Goal: Task Accomplishment & Management: Manage account settings

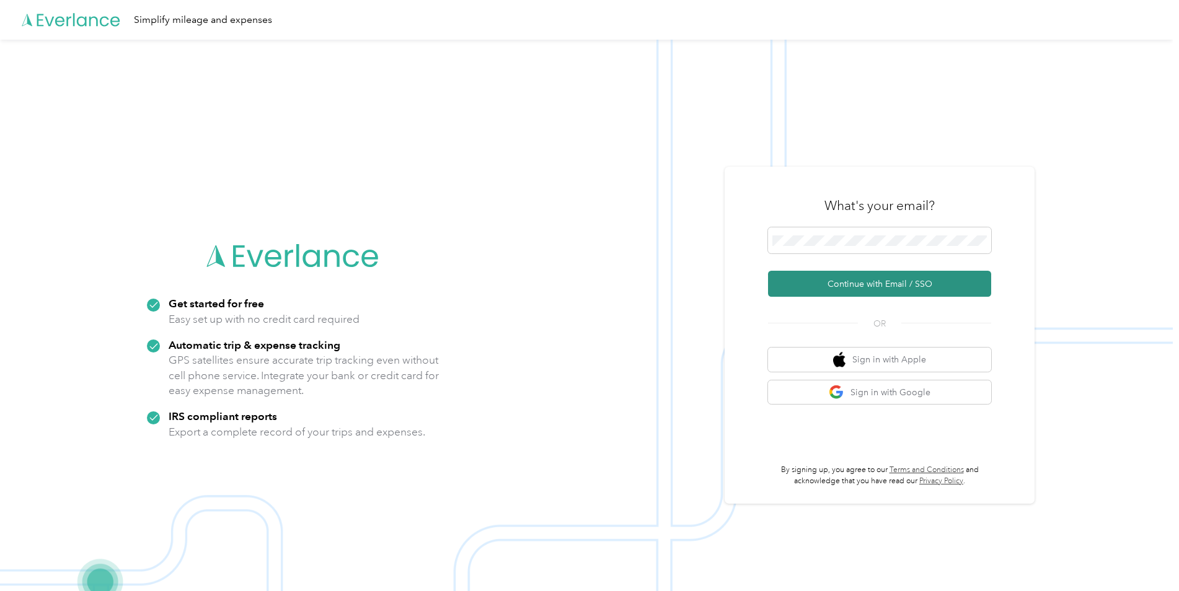
click at [812, 280] on button "Continue with Email / SSO" at bounding box center [879, 284] width 223 height 26
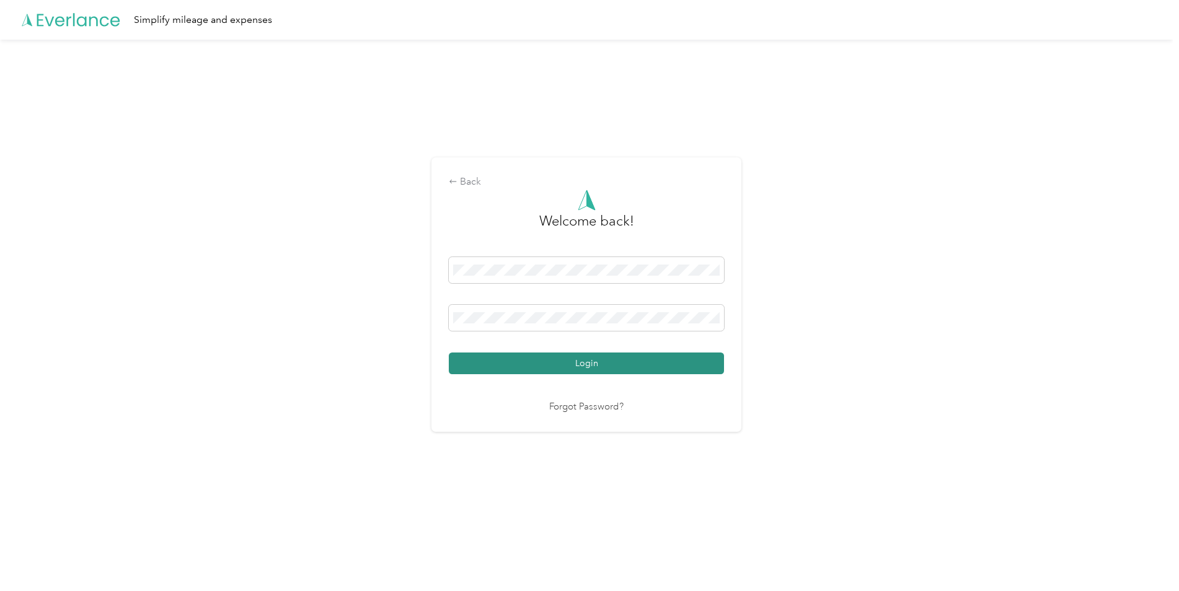
click at [561, 367] on button "Login" at bounding box center [586, 364] width 275 height 22
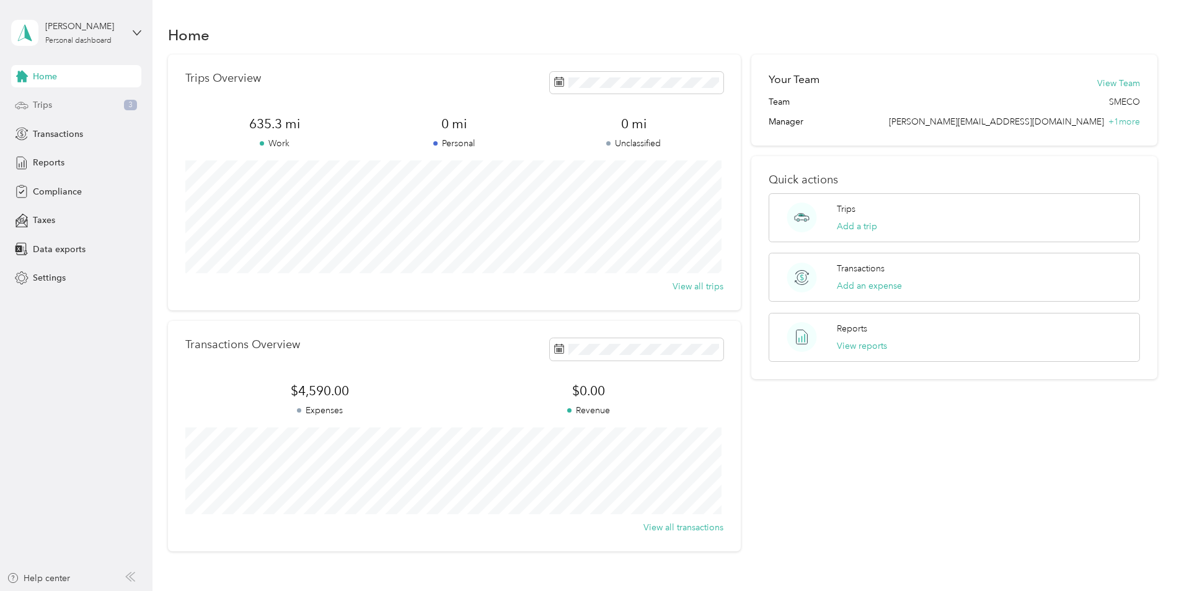
click at [42, 105] on span "Trips" at bounding box center [42, 105] width 19 height 13
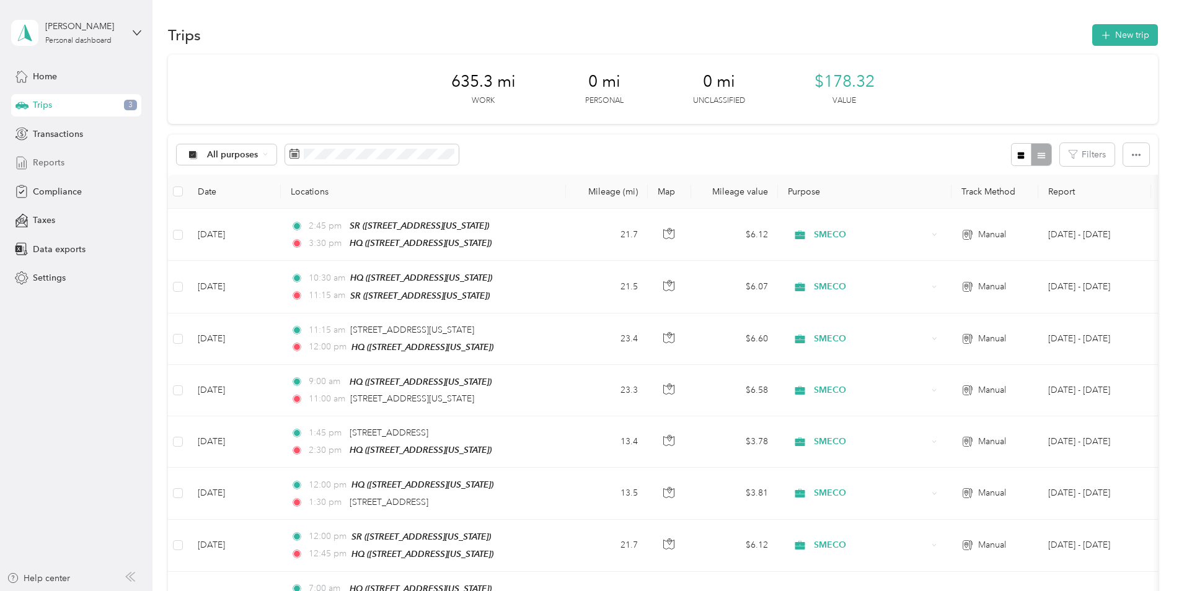
click at [34, 162] on span "Reports" at bounding box center [49, 162] width 32 height 13
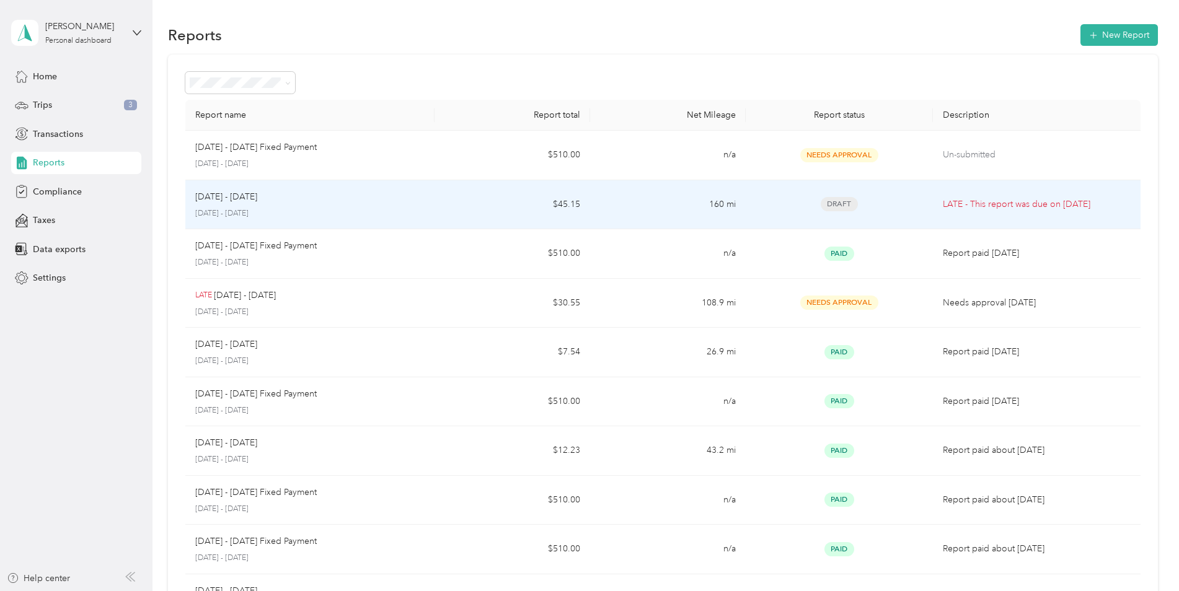
click at [247, 208] on p "[DATE] - [DATE]" at bounding box center [309, 213] width 229 height 11
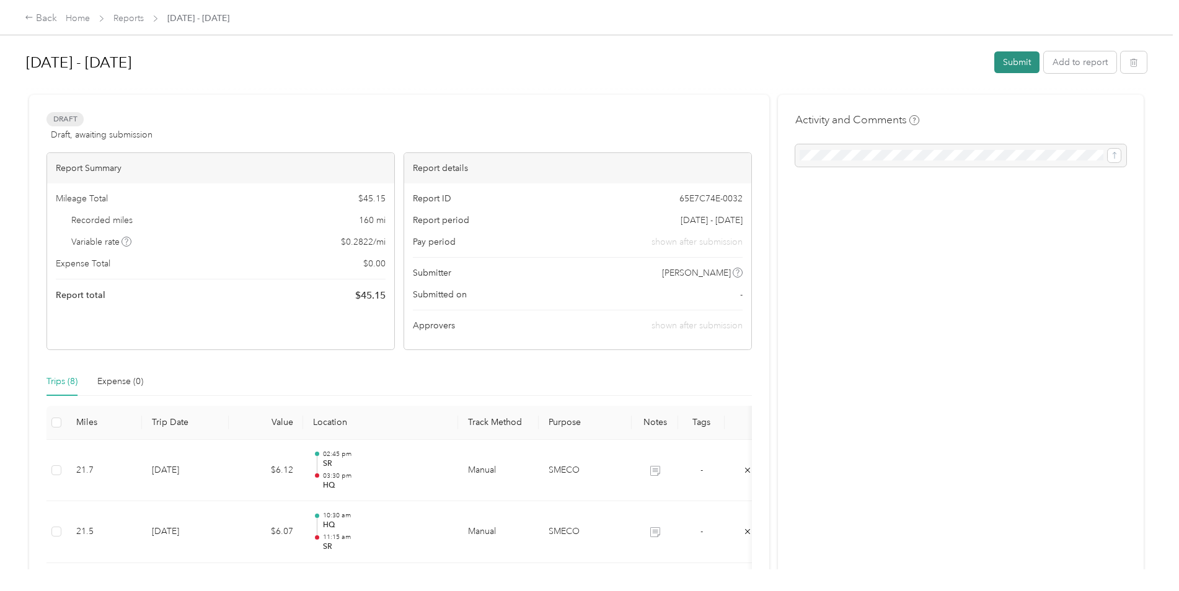
click at [1014, 64] on button "Submit" at bounding box center [1016, 62] width 45 height 22
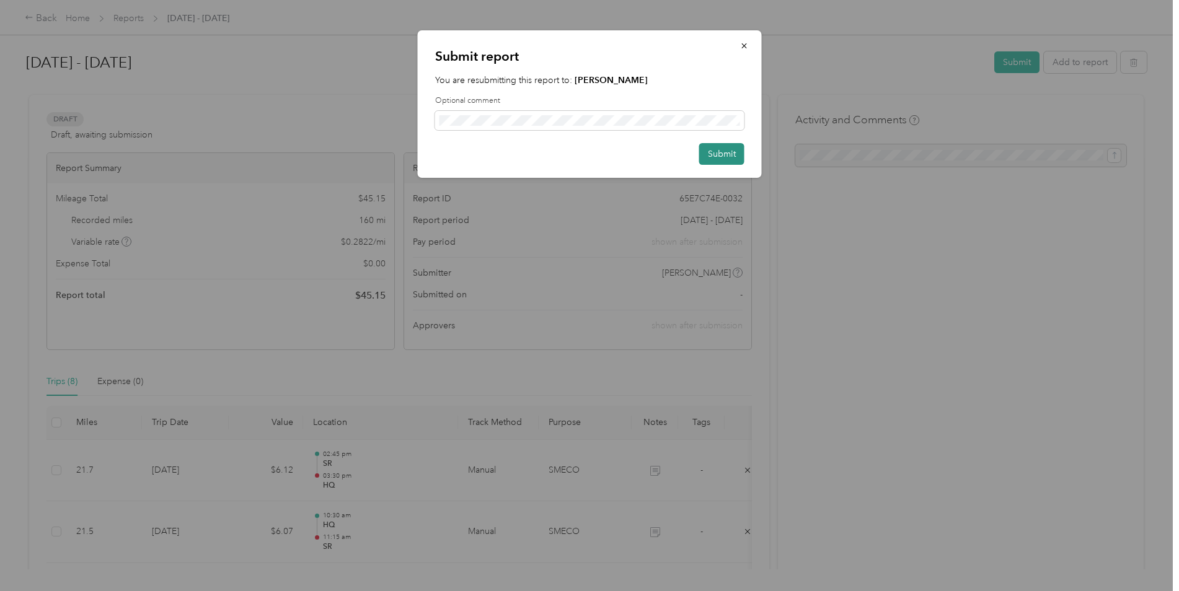
click at [716, 155] on button "Submit" at bounding box center [721, 154] width 45 height 22
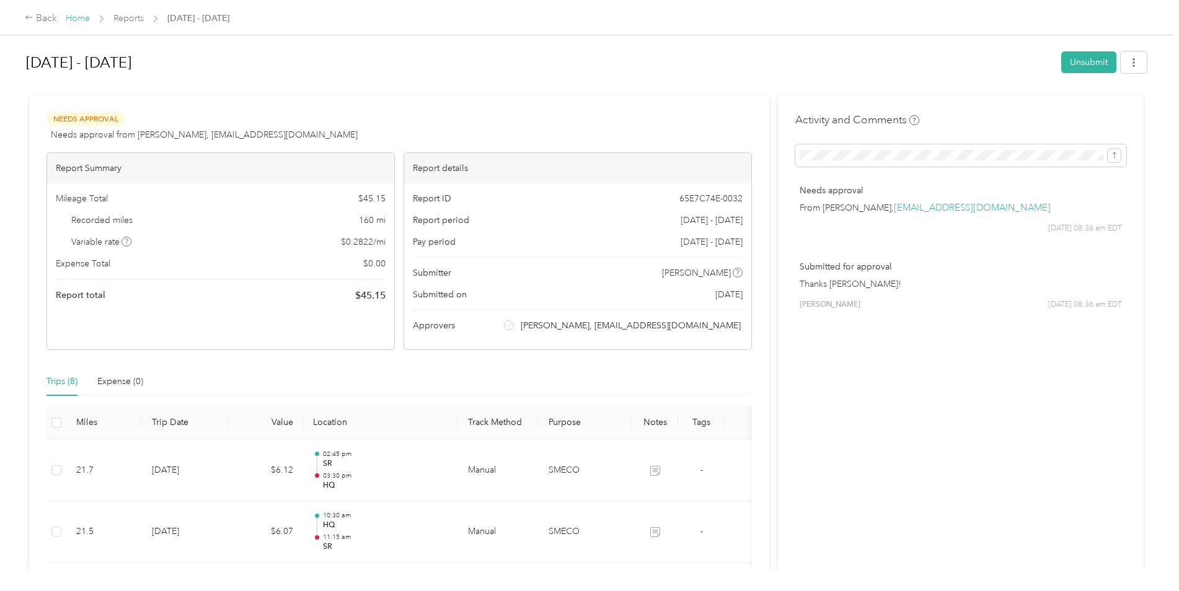
click at [82, 19] on link "Home" at bounding box center [78, 18] width 24 height 11
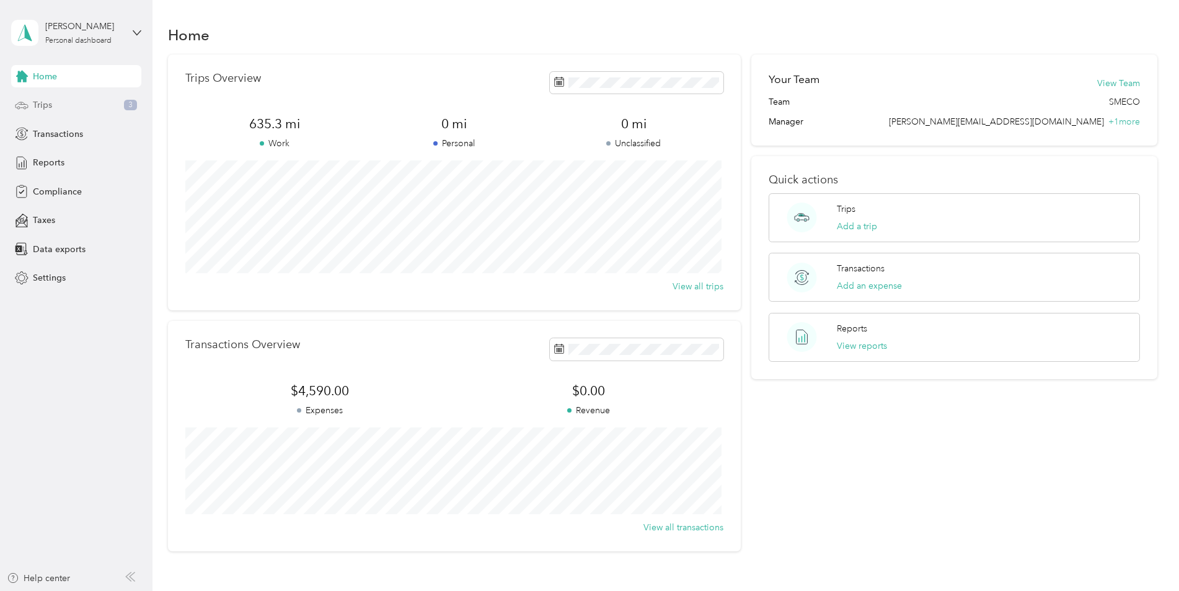
click at [38, 107] on span "Trips" at bounding box center [42, 105] width 19 height 13
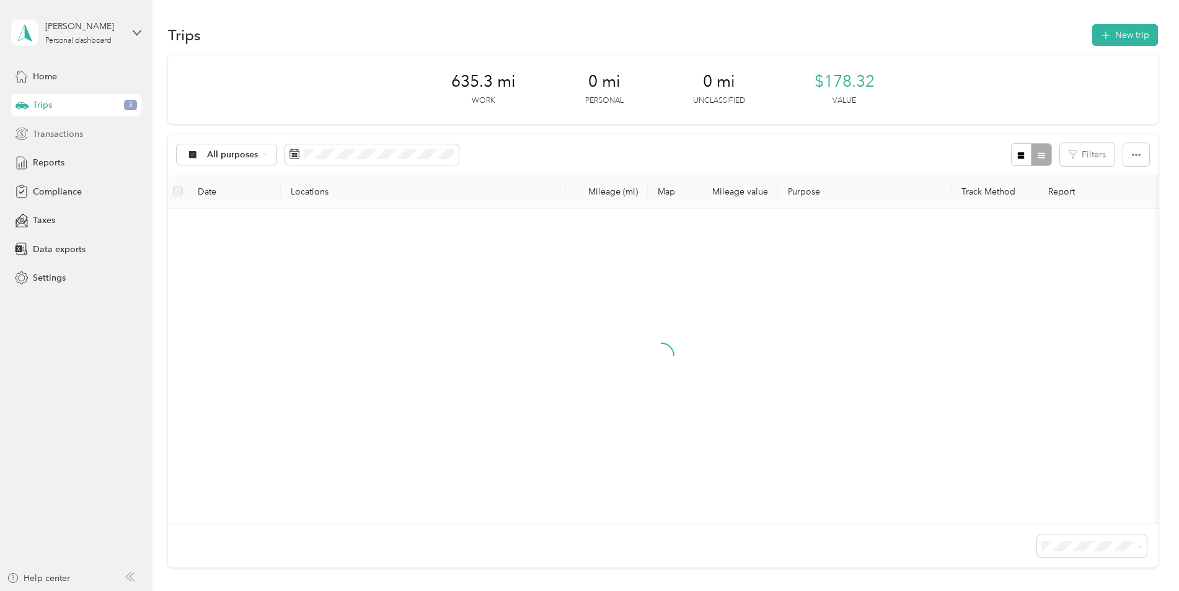
click at [45, 134] on span "Transactions" at bounding box center [58, 134] width 50 height 13
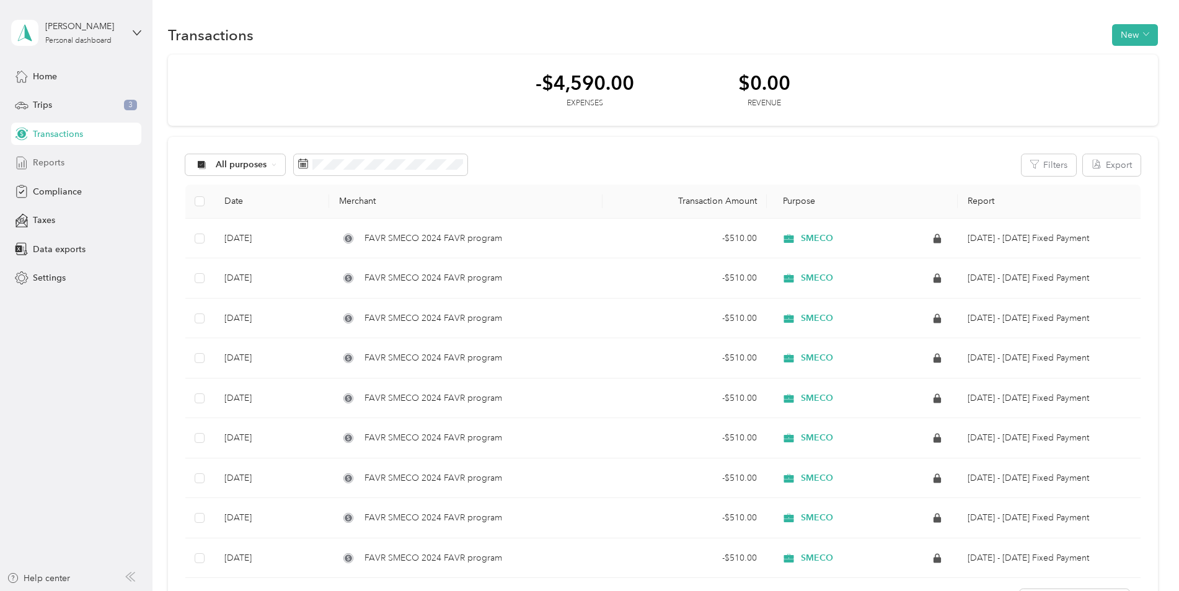
click at [54, 164] on span "Reports" at bounding box center [49, 162] width 32 height 13
